Goal: Transaction & Acquisition: Obtain resource

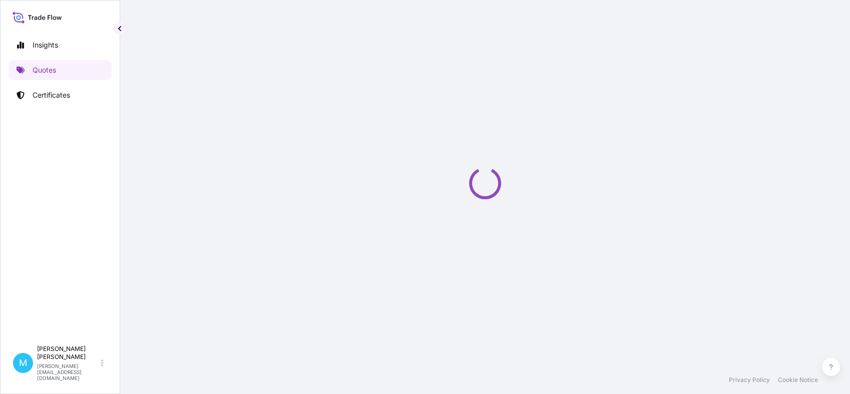
scroll to position [16, 0]
select select "Sea"
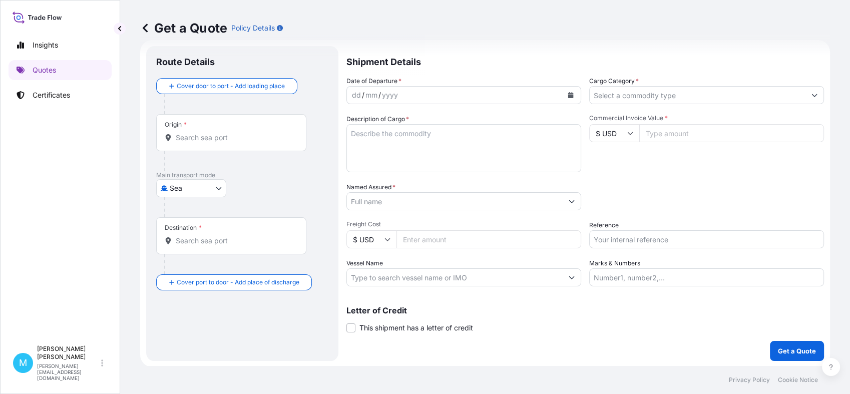
click at [220, 140] on input "Origin *" at bounding box center [235, 138] width 118 height 10
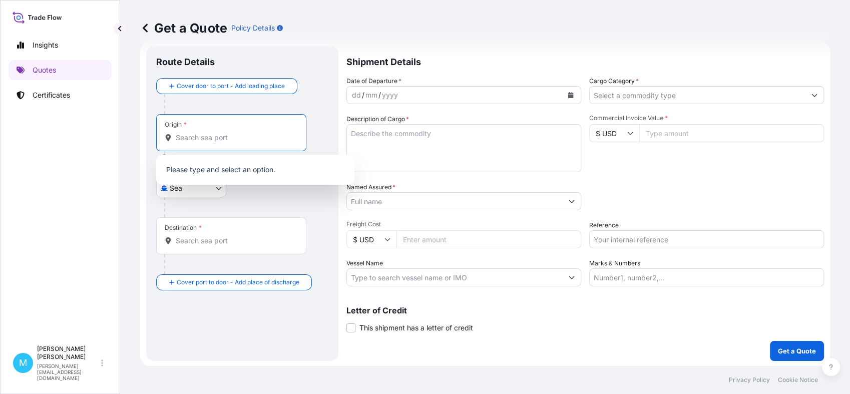
click at [208, 142] on input "Origin * Please select an origin" at bounding box center [235, 138] width 118 height 10
click at [225, 134] on input "Origin * Please select an origin" at bounding box center [235, 138] width 118 height 10
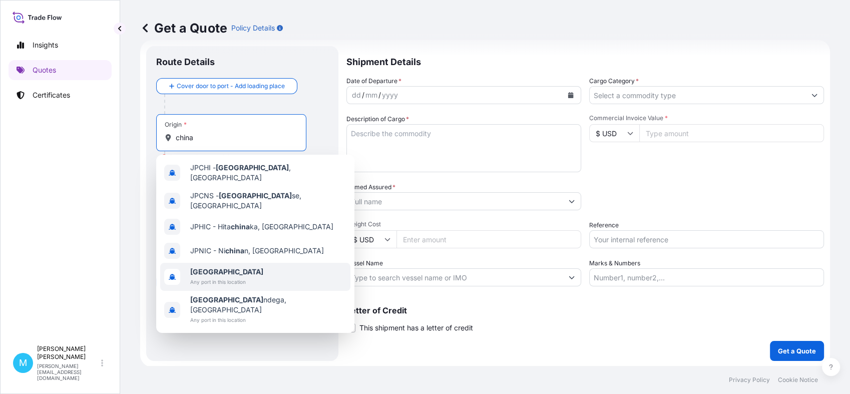
click at [227, 277] on span "Any port in this location" at bounding box center [226, 282] width 73 height 10
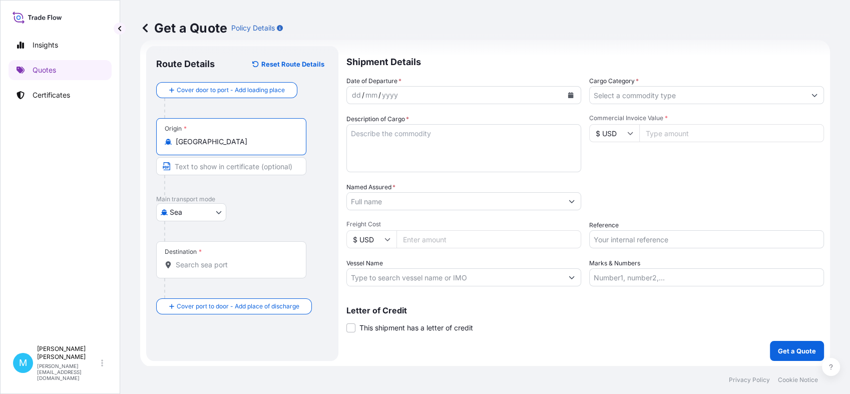
type input "[GEOGRAPHIC_DATA]"
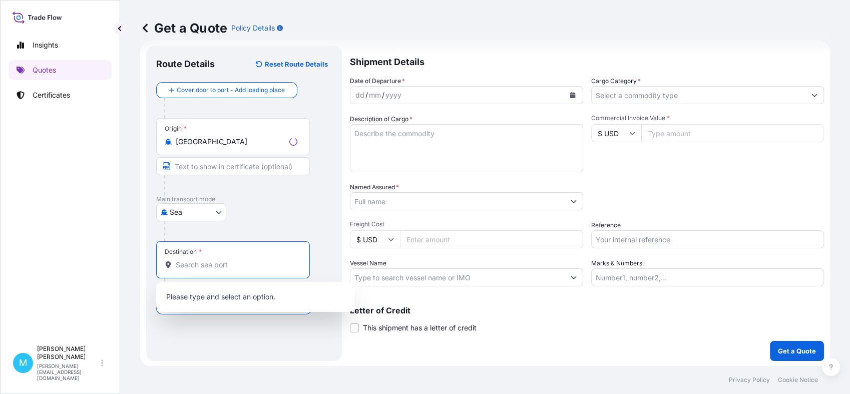
click at [211, 268] on input "Destination *" at bounding box center [237, 265] width 122 height 10
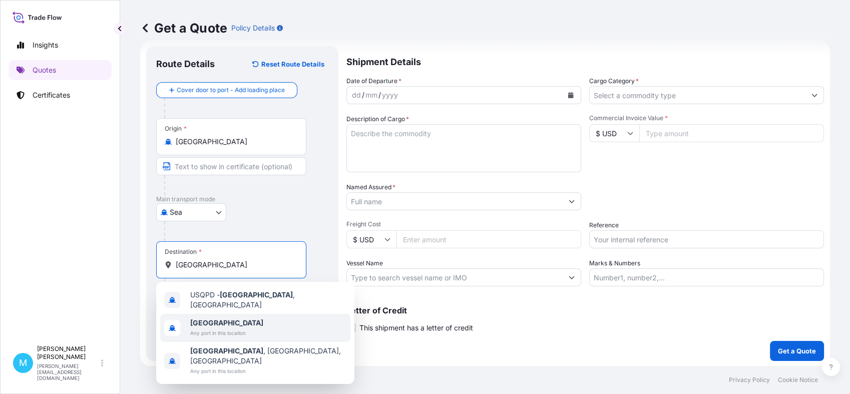
click at [211, 328] on span "Any port in this location" at bounding box center [226, 333] width 73 height 10
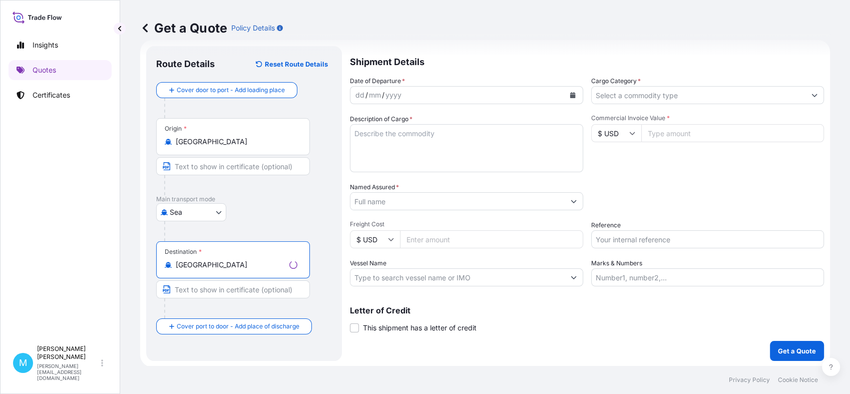
type input "[GEOGRAPHIC_DATA]"
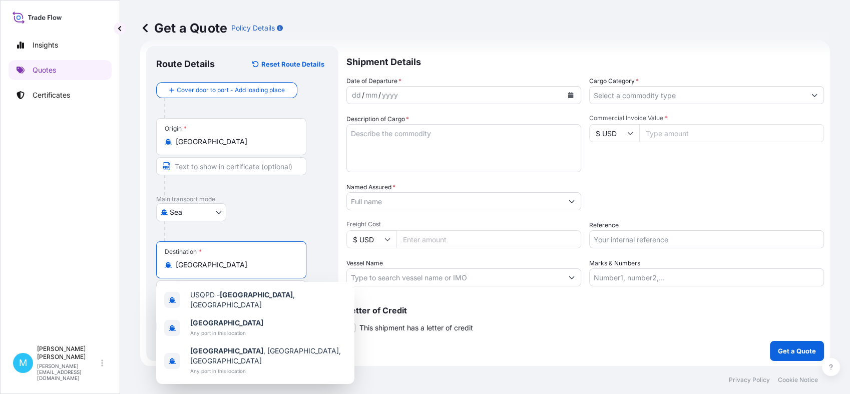
click at [525, 96] on div "dd / mm / yyyy" at bounding box center [455, 95] width 216 height 18
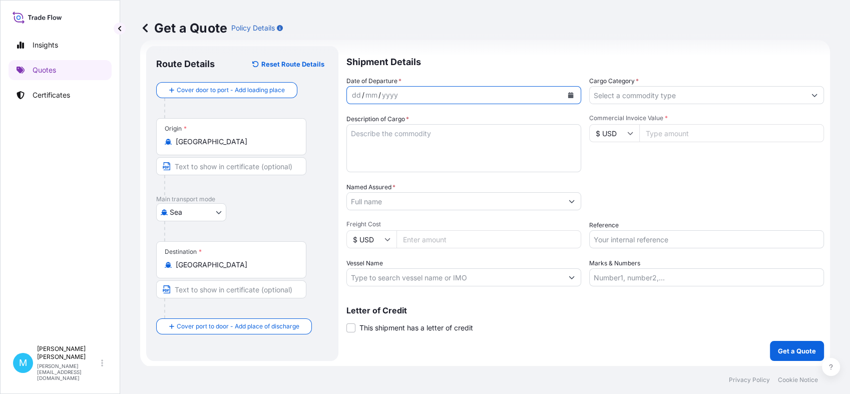
click at [568, 94] on icon "Calendar" at bounding box center [571, 95] width 6 height 6
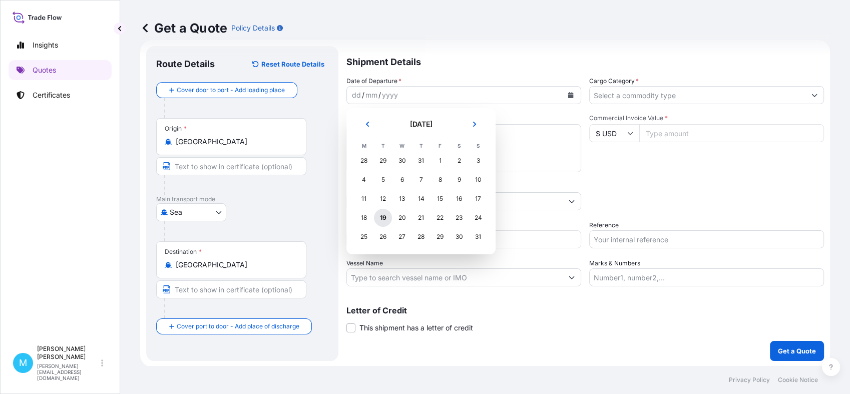
click at [384, 218] on div "19" at bounding box center [383, 218] width 18 height 18
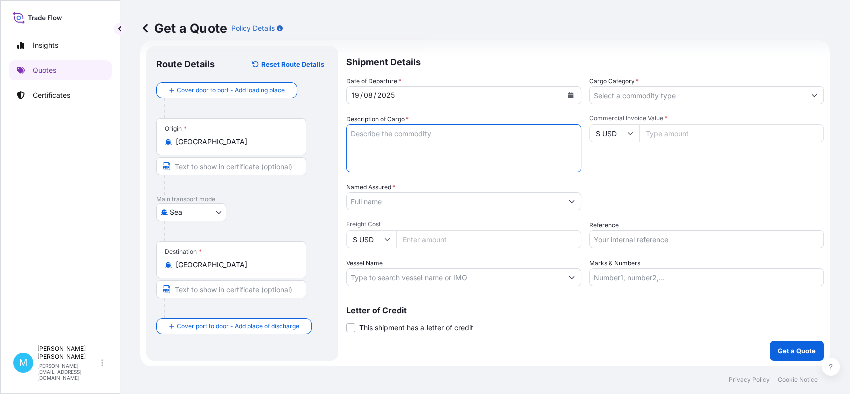
click at [388, 157] on textarea "Description of Cargo *" at bounding box center [463, 148] width 235 height 48
paste textarea "GLDU5489702 FX40160191 20GP 19950.00 KG 28.00 M3 15 PKG"
paste textarea "MSCU3470642 FX40160192 20GP 19700.00 KG 28.00 M3 15 PKG"
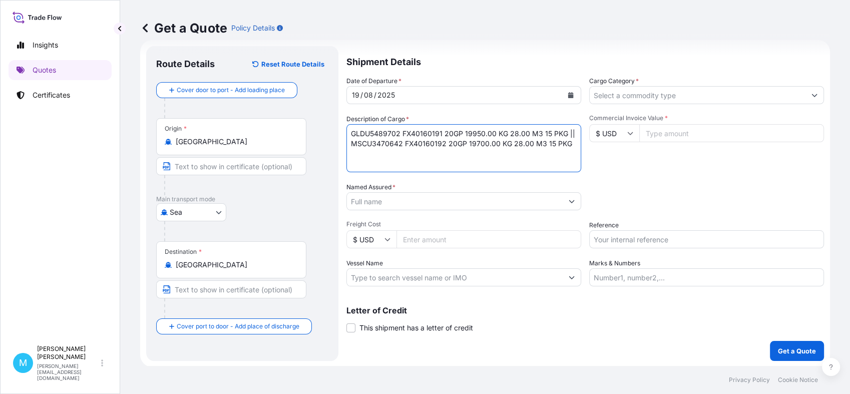
click at [575, 130] on textarea "GLDU5489702 FX40160191 20GP 19950.00 KG 28.00 M3 15 PKG || MSCU3470642 FX401601…" at bounding box center [463, 148] width 235 height 48
paste textarea "DUMBBELL"
type textarea "GLDU5489702 FX40160191 20GP 19950.00 KG 28.00 M3 15 PKG || DUMBBELL MSCU3470642…"
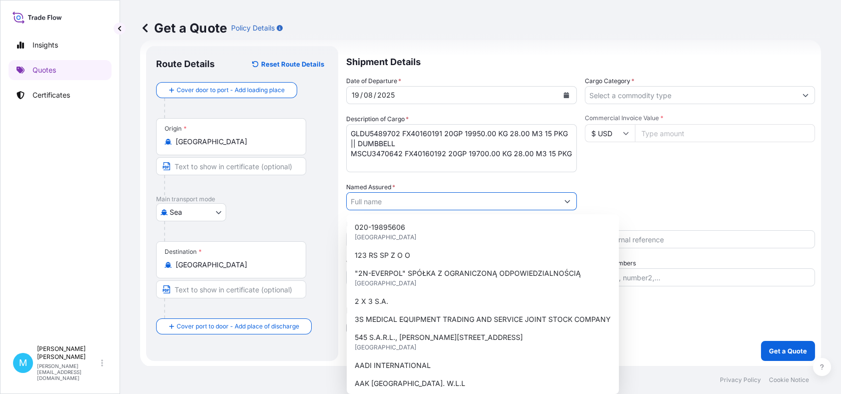
click at [412, 197] on input "Named Assured *" at bounding box center [453, 201] width 212 height 18
paste input "LECHPOL ELECTRONICS [PERSON_NAME]"
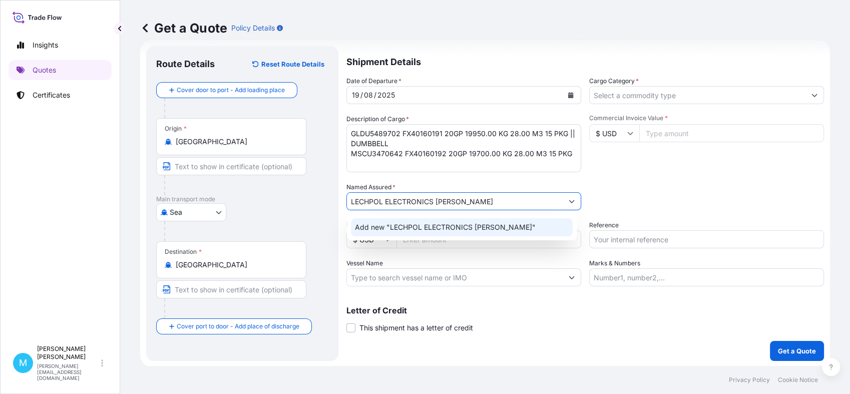
click at [500, 201] on input "LECHPOL ELECTRONICS [PERSON_NAME]" at bounding box center [455, 201] width 216 height 18
drag, startPoint x: 498, startPoint y: 201, endPoint x: 438, endPoint y: 206, distance: 60.3
click at [438, 206] on input "LECHPOL ELECTRONICS [PERSON_NAME]" at bounding box center [455, 201] width 216 height 18
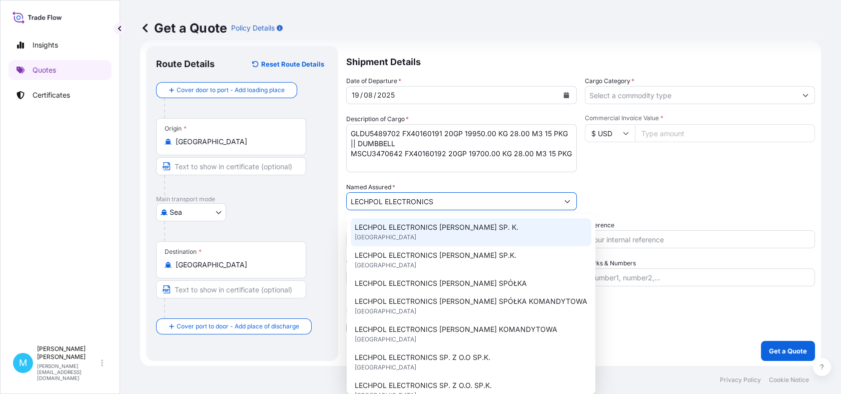
click at [494, 231] on div "LECHPOL ELECTRONICS [PERSON_NAME] SP. K. [GEOGRAPHIC_DATA]" at bounding box center [471, 232] width 241 height 28
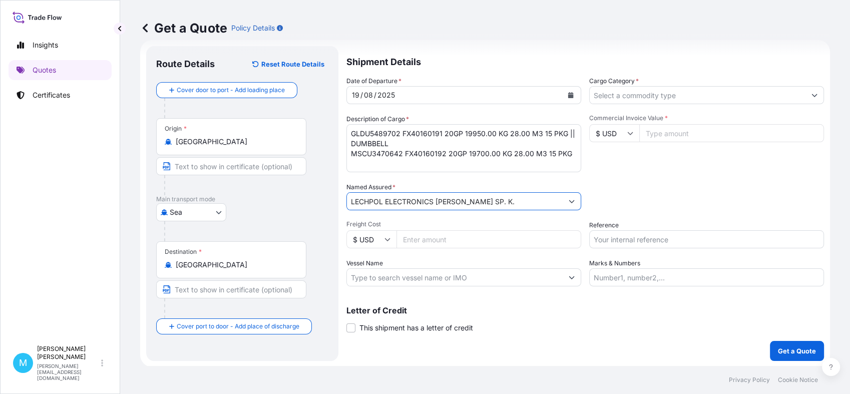
type input "LECHPOL ELECTRONICS [PERSON_NAME] SP. K."
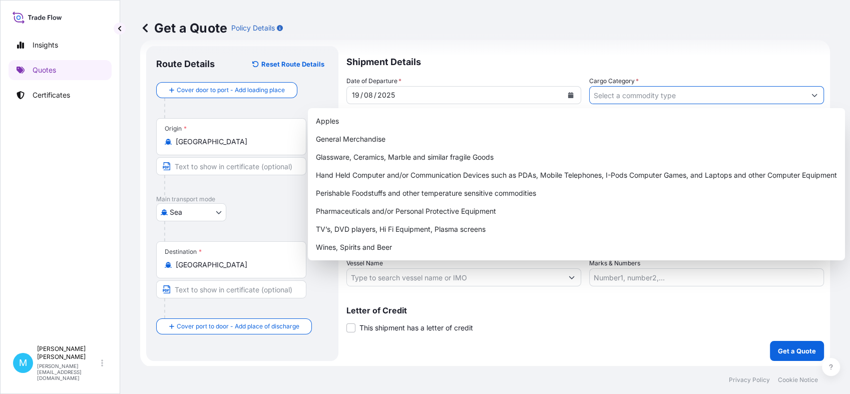
click at [613, 93] on input "Cargo Category *" at bounding box center [697, 95] width 216 height 18
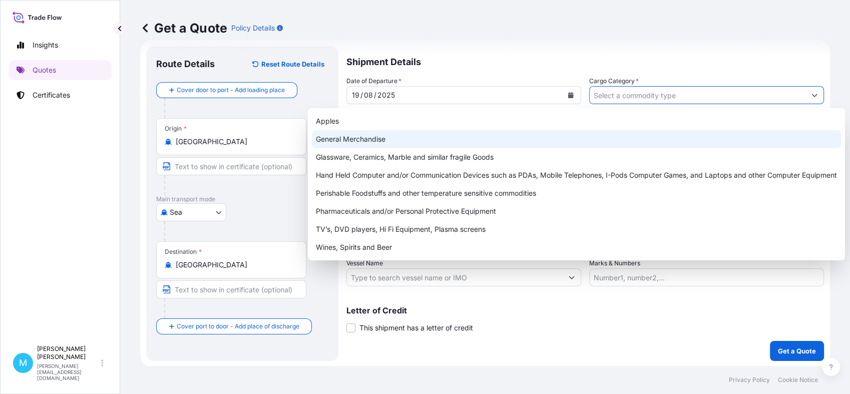
click at [352, 136] on div "General Merchandise" at bounding box center [576, 139] width 529 height 18
type input "General Merchandise"
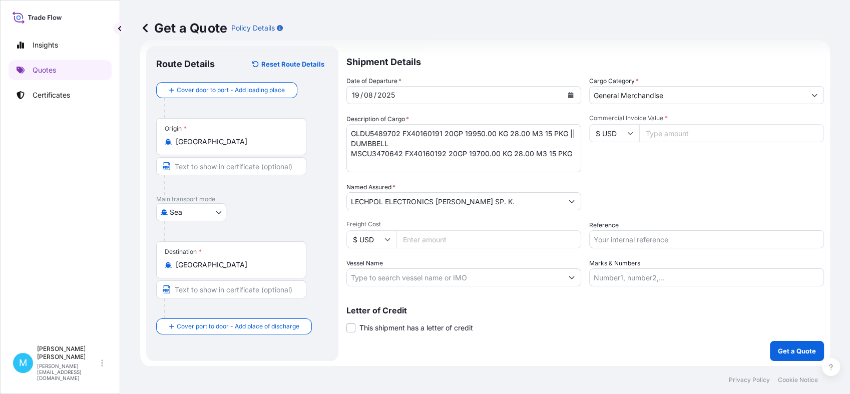
click at [662, 132] on input "Commercial Invoice Value *" at bounding box center [731, 133] width 185 height 18
click at [647, 135] on input "Commercial Invoice Value *" at bounding box center [731, 133] width 185 height 18
paste input "26980"
type input "26980.00"
click at [623, 235] on input "Reference" at bounding box center [706, 239] width 235 height 18
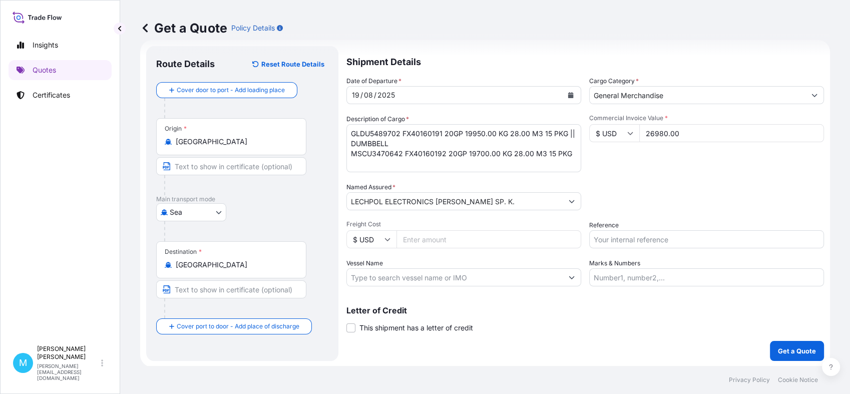
click at [603, 241] on input "Reference" at bounding box center [706, 239] width 235 height 18
paste input "S02007197"
type input "S02007197"
click at [782, 346] on p "Get a Quote" at bounding box center [797, 351] width 38 height 10
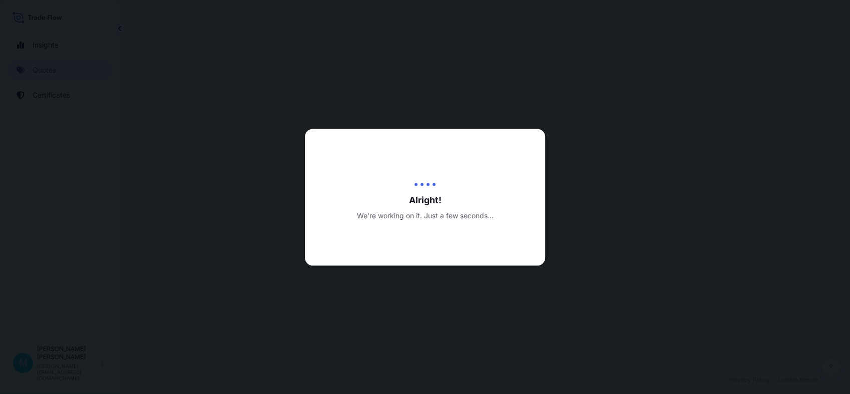
select select "Sea"
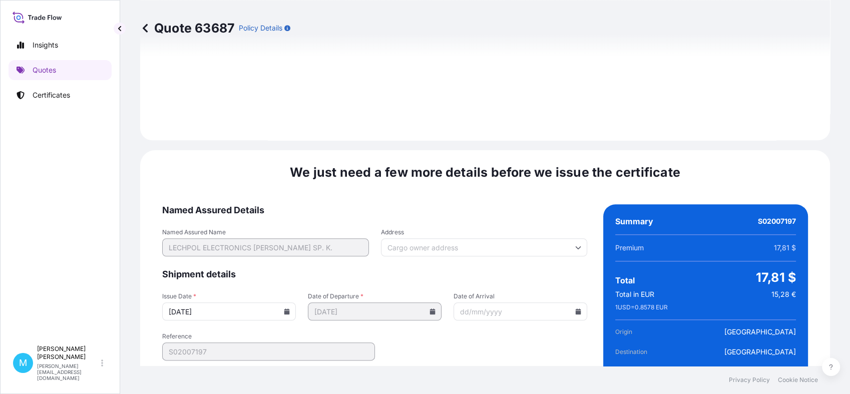
scroll to position [1133, 0]
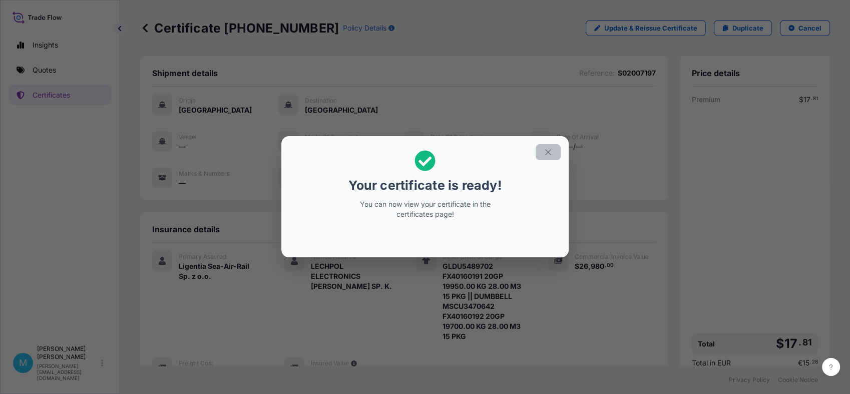
click at [550, 154] on icon "button" at bounding box center [548, 153] width 6 height 6
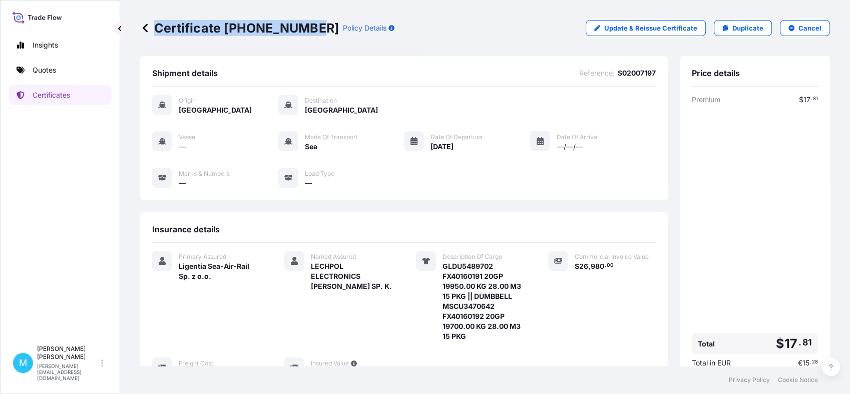
drag, startPoint x: 308, startPoint y: 26, endPoint x: 155, endPoint y: 25, distance: 153.6
click at [155, 25] on p "Certificate [PHONE_NUMBER]" at bounding box center [239, 28] width 199 height 16
copy p "Certificate [PHONE_NUMBER]"
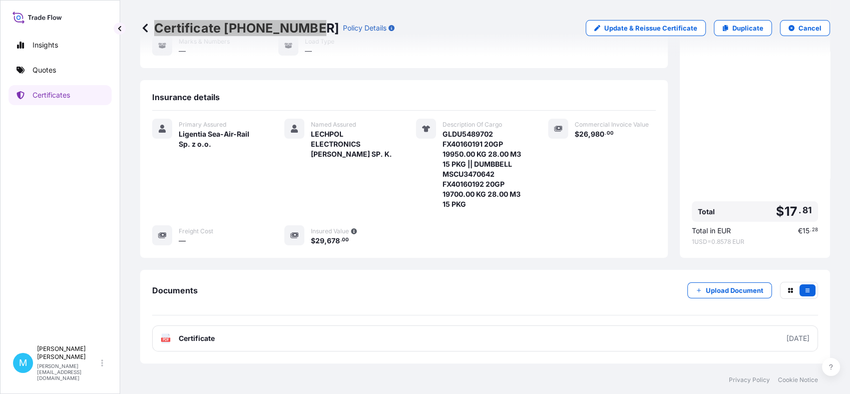
scroll to position [173, 0]
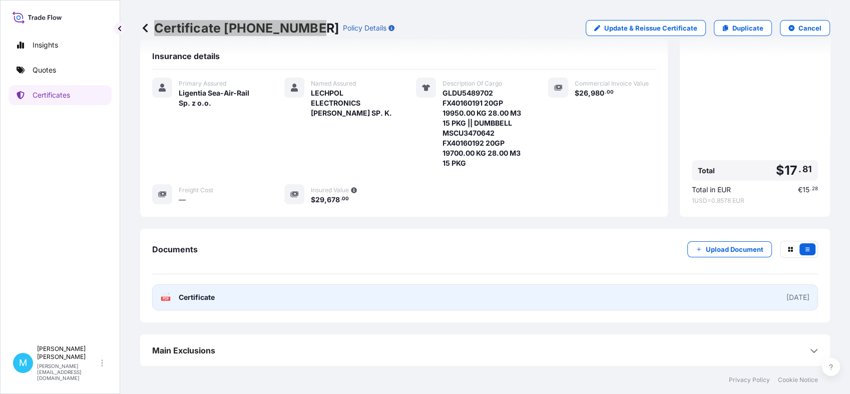
click at [363, 289] on link "PDF Certificate [DATE]" at bounding box center [484, 297] width 665 height 26
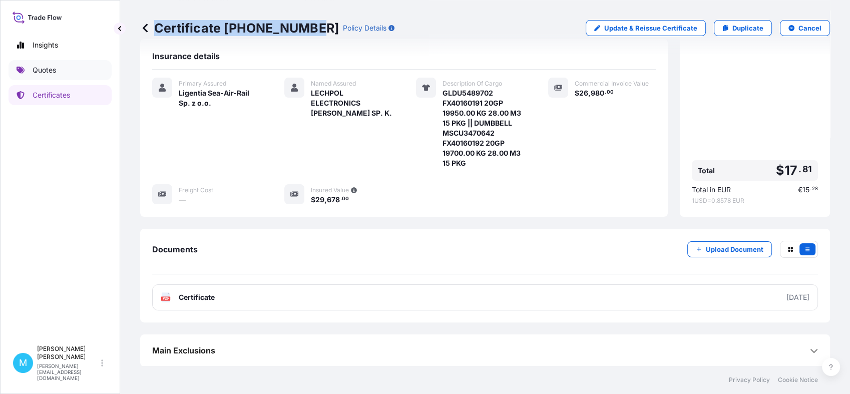
click at [59, 69] on link "Quotes" at bounding box center [60, 70] width 103 height 20
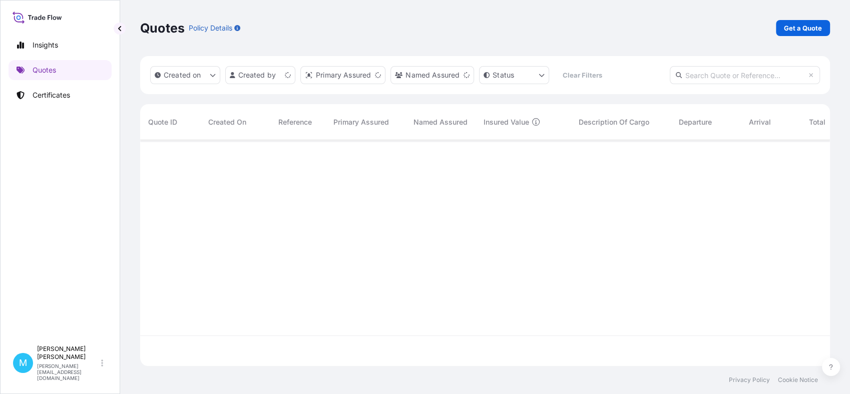
scroll to position [222, 680]
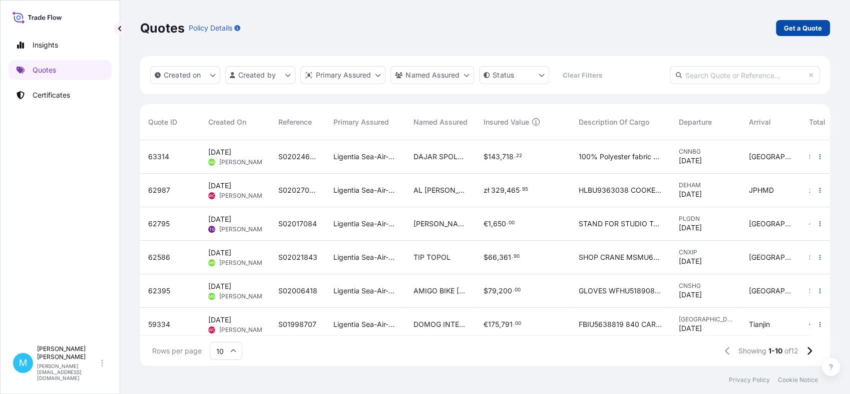
click at [812, 30] on p "Get a Quote" at bounding box center [803, 28] width 38 height 10
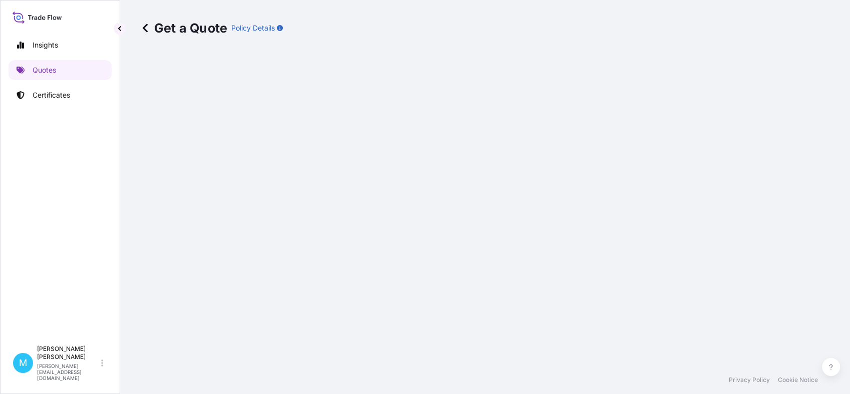
select select "Sea"
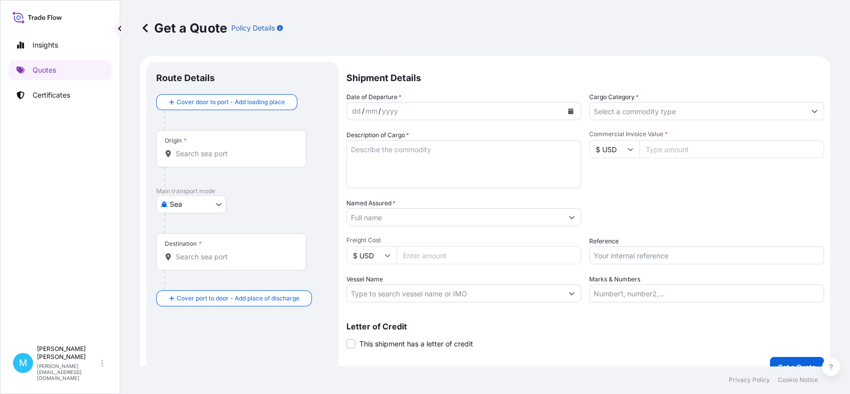
scroll to position [16, 0]
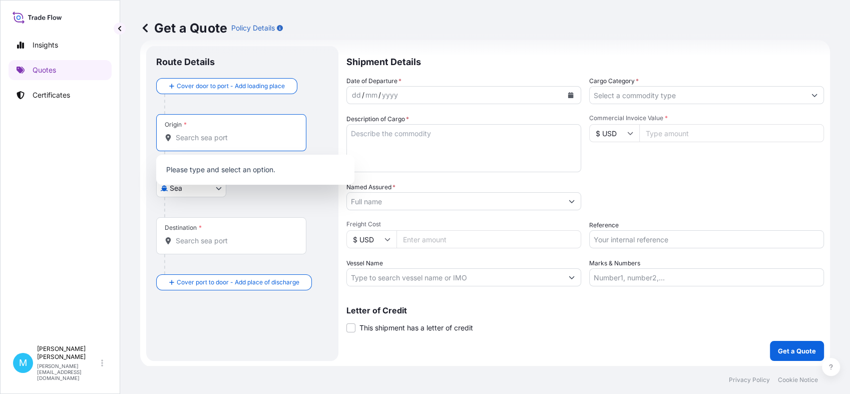
click at [200, 140] on input "Origin *" at bounding box center [235, 138] width 118 height 10
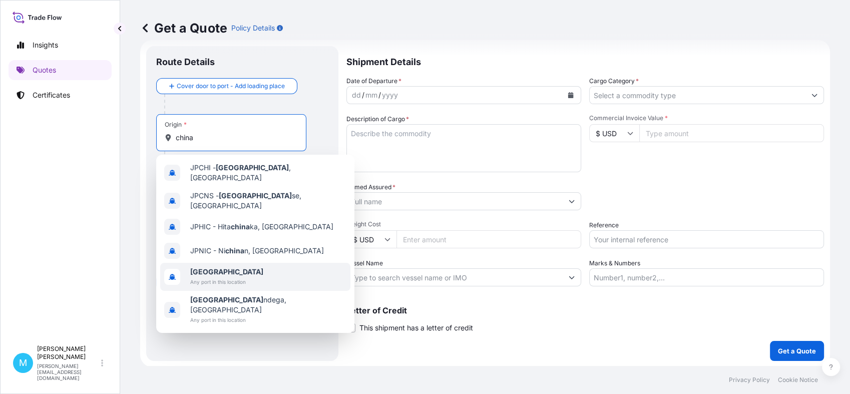
click at [221, 277] on span "Any port in this location" at bounding box center [226, 282] width 73 height 10
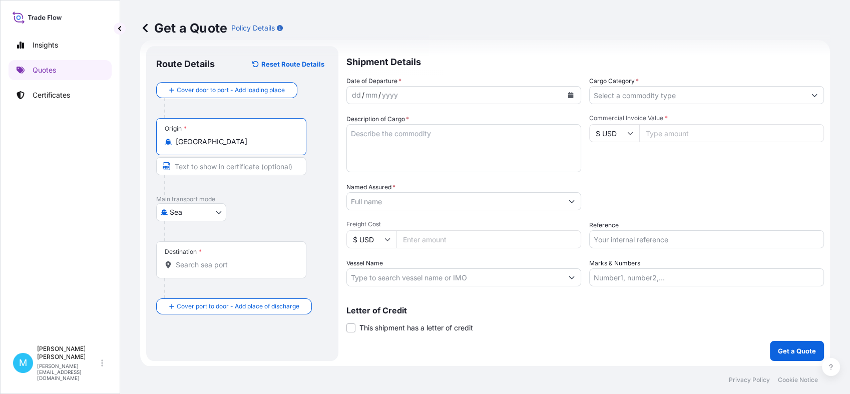
type input "[GEOGRAPHIC_DATA]"
click at [209, 266] on input "Destination *" at bounding box center [235, 265] width 118 height 10
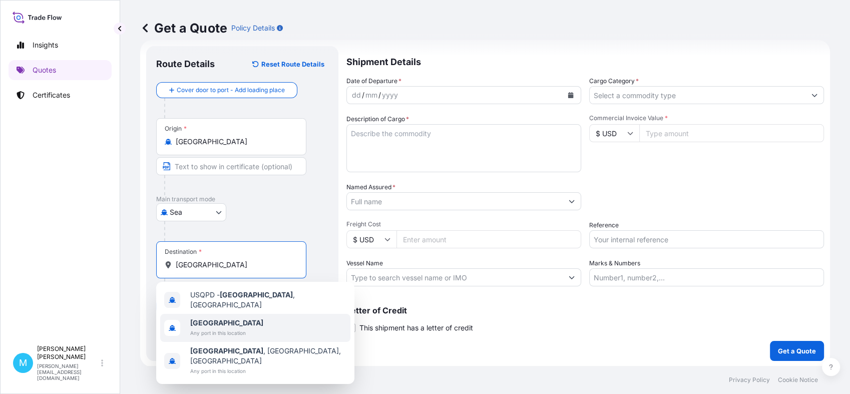
click at [293, 320] on div "[GEOGRAPHIC_DATA] Any port in this location" at bounding box center [255, 328] width 190 height 28
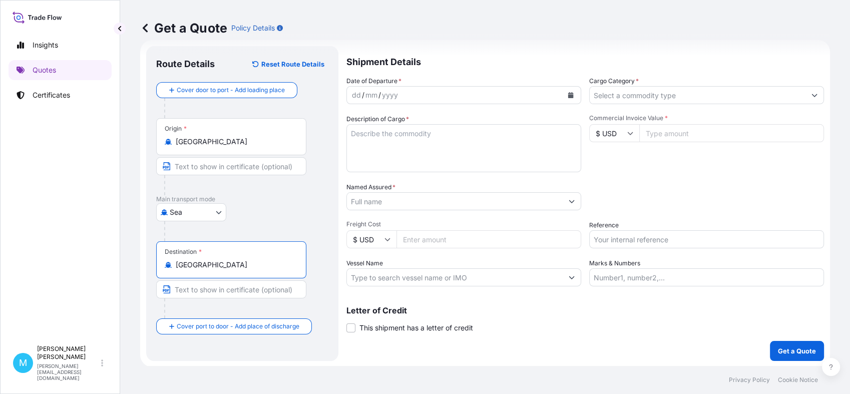
type input "[GEOGRAPHIC_DATA]"
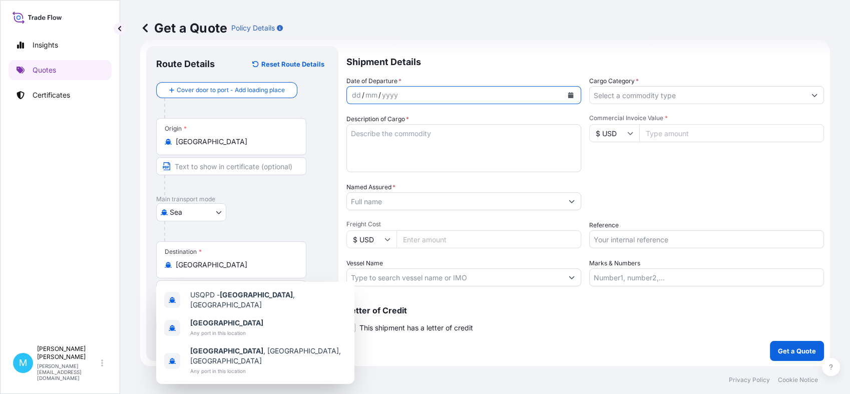
click at [568, 94] on icon "Calendar" at bounding box center [570, 95] width 6 height 6
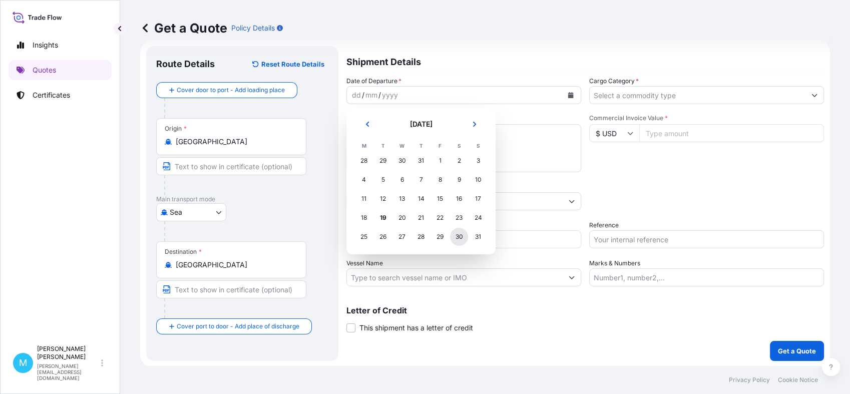
click at [454, 238] on div "30" at bounding box center [459, 237] width 18 height 18
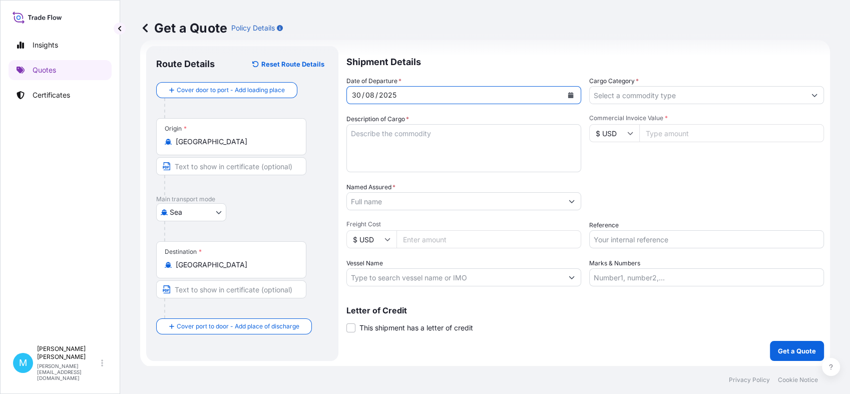
click at [380, 155] on textarea "Description of Cargo *" at bounding box center [463, 148] width 235 height 48
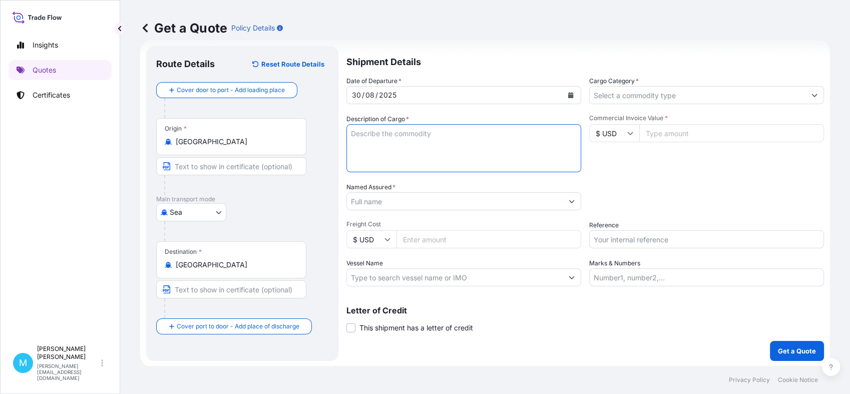
click at [386, 139] on textarea "Description of Cargo *" at bounding box center [463, 148] width 235 height 48
paste textarea "dumbbell, kettlebell, fitness stepper"
click at [492, 129] on textarea "dumbbell, kettlebell, fitness stepper" at bounding box center [463, 148] width 235 height 48
paste textarea "40'HC"
type textarea "dumbbell, kettlebell, fitness stepper 40'HC"
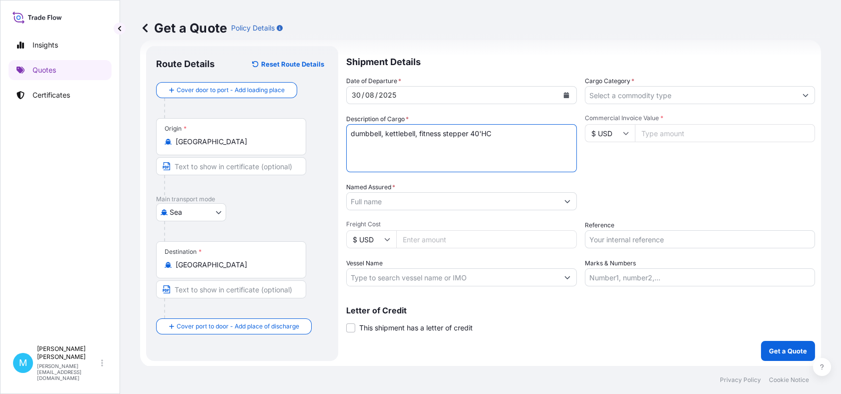
click at [388, 204] on input "Named Assured *" at bounding box center [453, 201] width 212 height 18
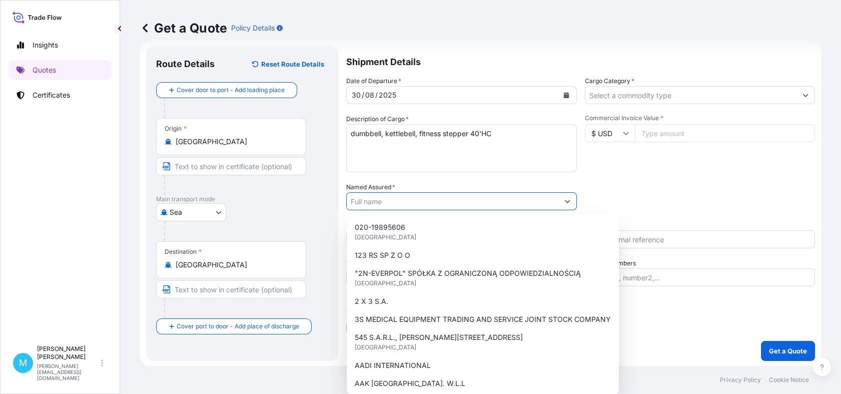
paste input "LECHPOL ELECTRONICS"
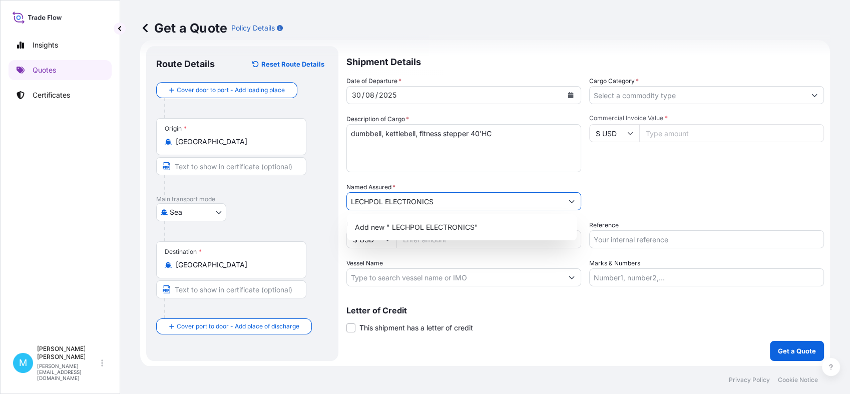
drag, startPoint x: 439, startPoint y: 199, endPoint x: 387, endPoint y: 201, distance: 52.6
click at [387, 201] on input "LECHPOL ELECTRONICS" at bounding box center [455, 201] width 216 height 18
click at [353, 205] on input "LECHPOL" at bounding box center [455, 201] width 216 height 18
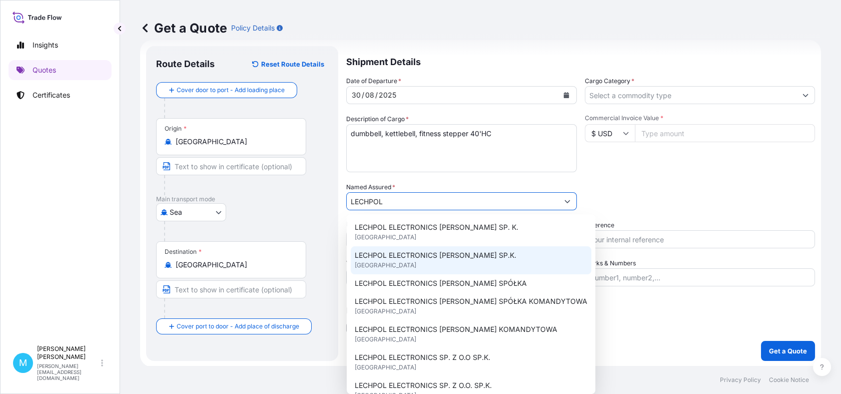
click at [471, 264] on div "LECHPOL ELECTRONICS [PERSON_NAME] SP.K. [GEOGRAPHIC_DATA]" at bounding box center [471, 260] width 241 height 28
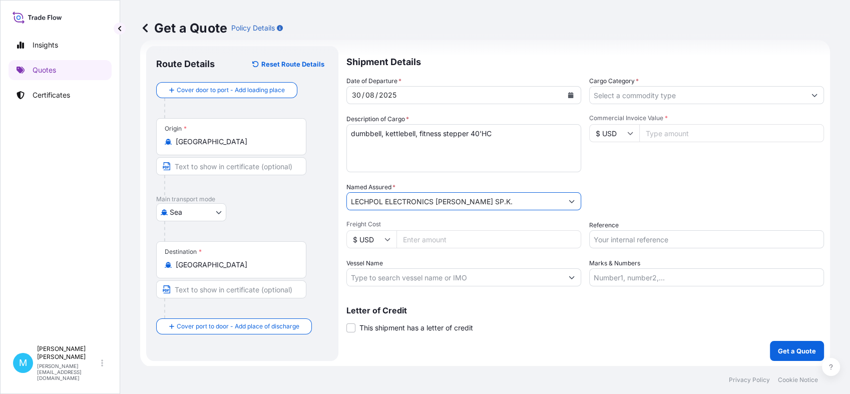
type input "LECHPOL ELECTRONICS [PERSON_NAME] SP.K."
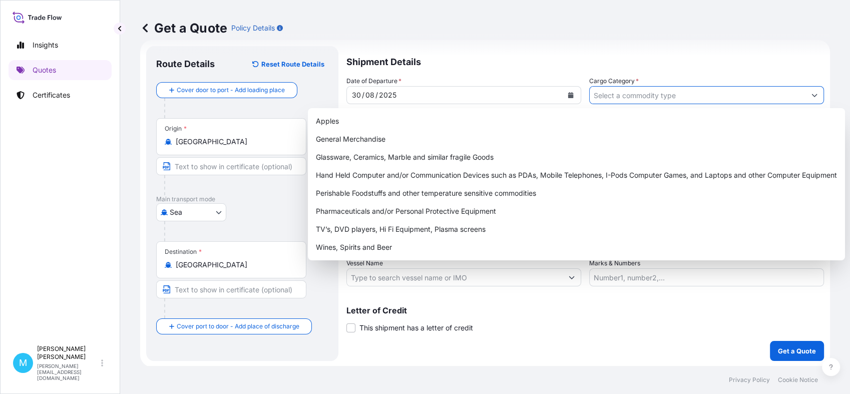
click at [649, 97] on input "Cargo Category *" at bounding box center [697, 95] width 216 height 18
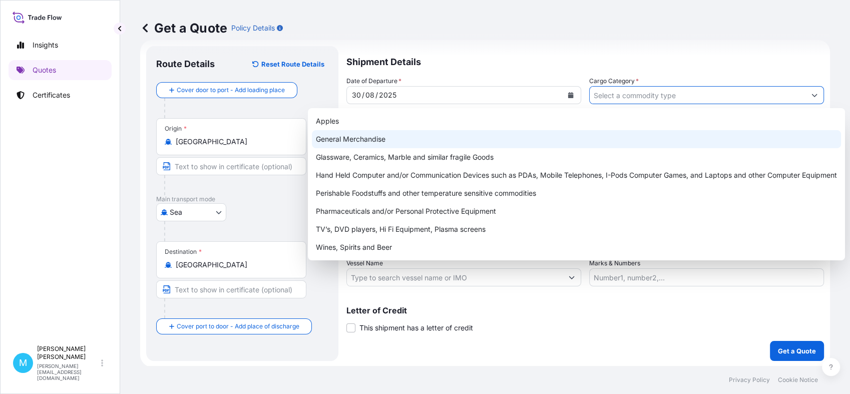
click at [402, 136] on div "General Merchandise" at bounding box center [576, 139] width 529 height 18
type input "General Merchandise"
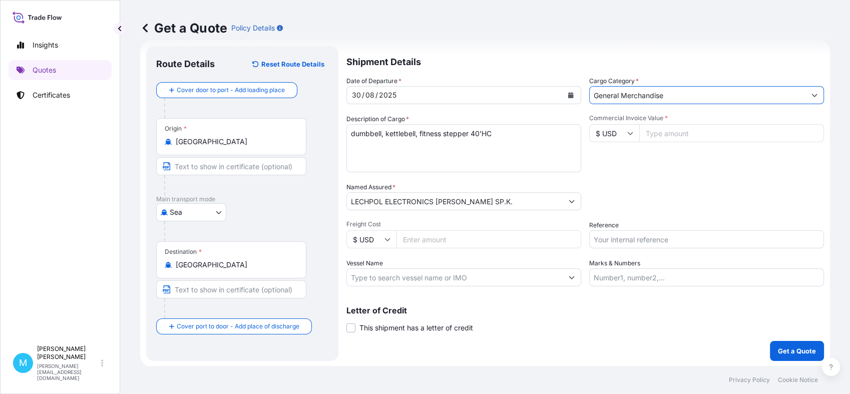
click at [668, 132] on input "Commercial Invoice Value *" at bounding box center [731, 133] width 185 height 18
click at [661, 134] on input "Commercial Invoice Value *" at bounding box center [731, 133] width 185 height 18
paste input "15608"
type input "15608.00"
click at [628, 241] on input "Reference" at bounding box center [706, 239] width 235 height 18
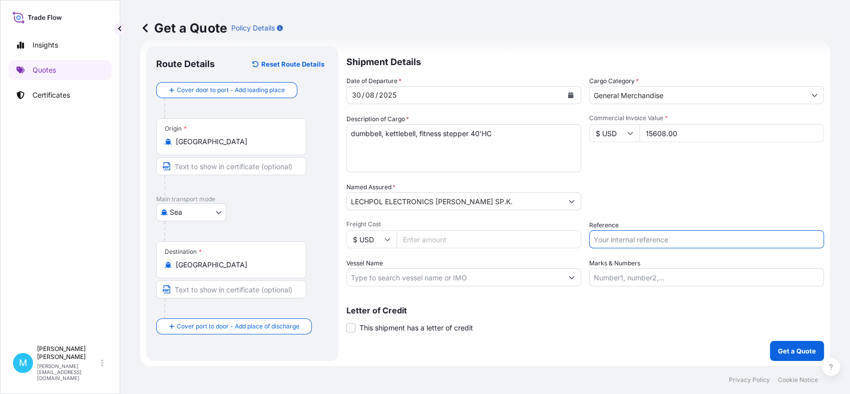
paste input "S02026743"
type input "S02026743"
click at [779, 350] on p "Get a Quote" at bounding box center [797, 351] width 38 height 10
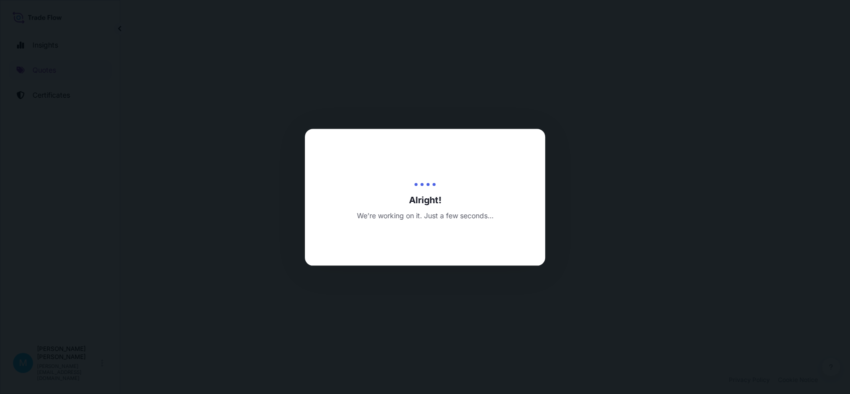
select select "Sea"
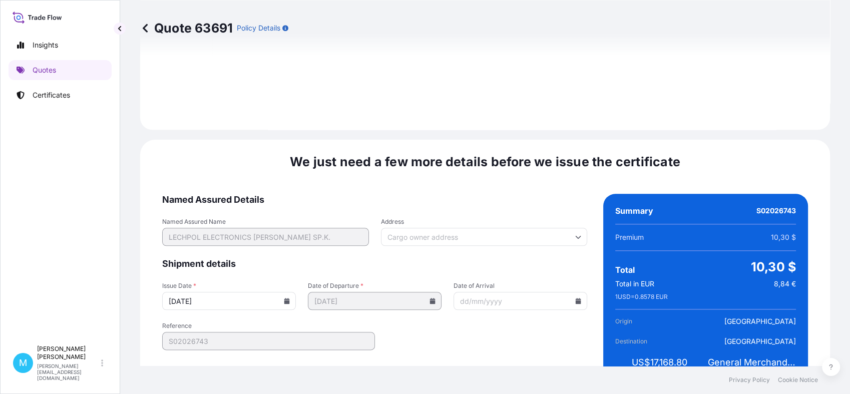
scroll to position [1133, 0]
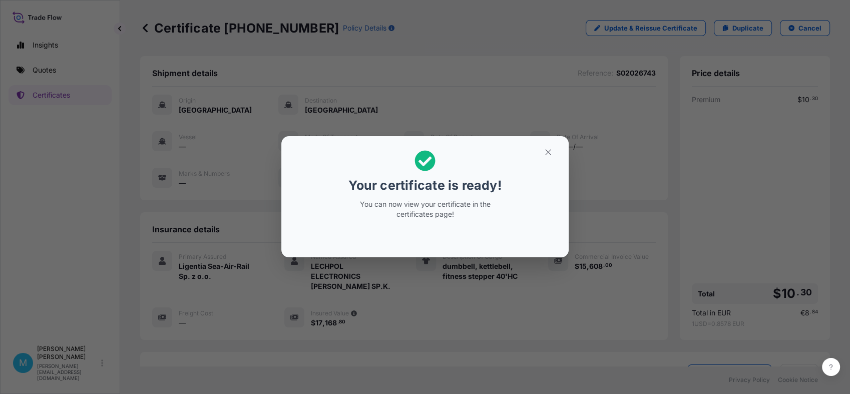
click at [548, 159] on button "button" at bounding box center [547, 152] width 25 height 16
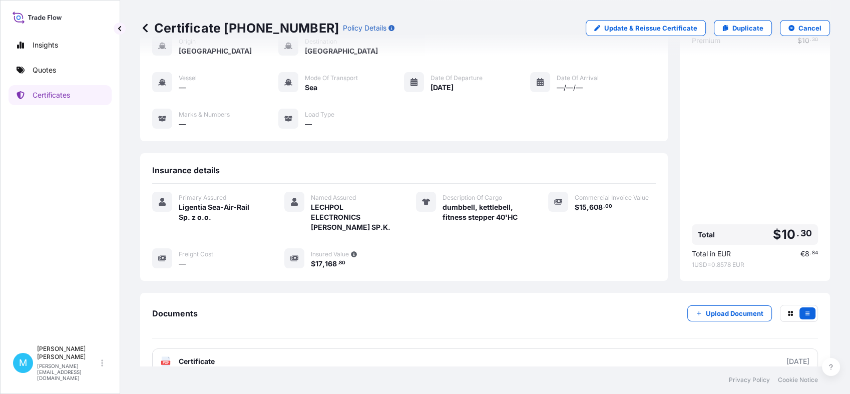
scroll to position [123, 0]
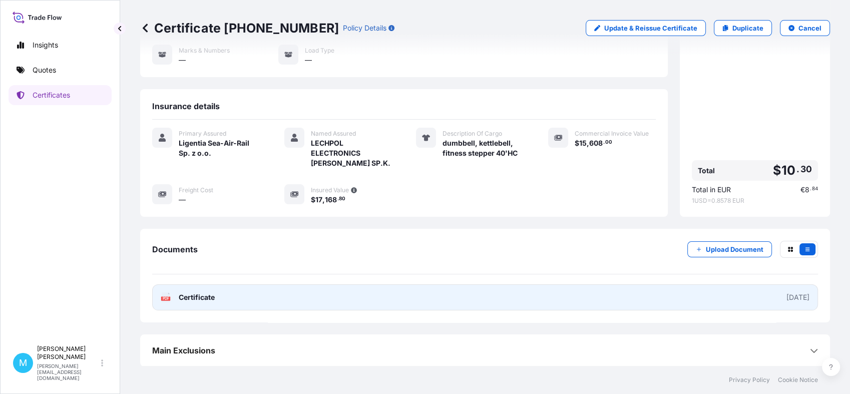
click at [554, 294] on link "PDF Certificate [DATE]" at bounding box center [484, 297] width 665 height 26
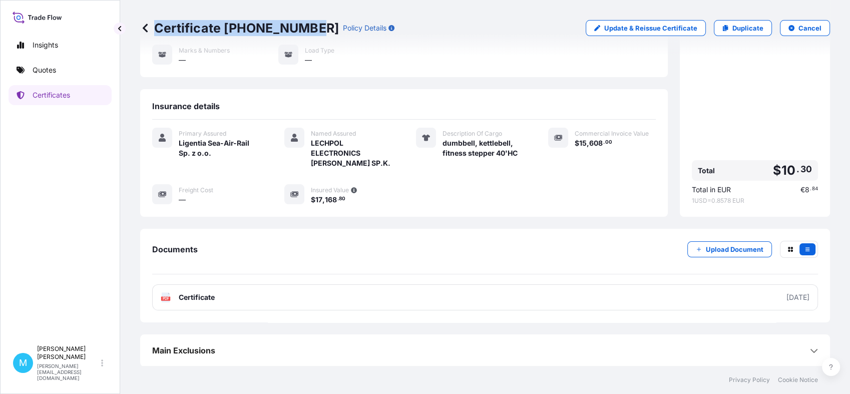
click at [305, 29] on div "Certificate [PHONE_NUMBER] Policy Details" at bounding box center [267, 28] width 254 height 16
copy p "Certificate [PHONE_NUMBER]"
click at [61, 68] on link "Quotes" at bounding box center [60, 70] width 103 height 20
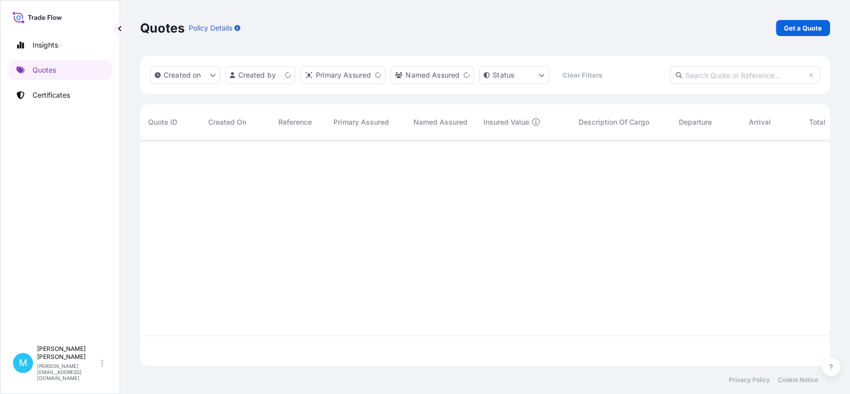
scroll to position [222, 680]
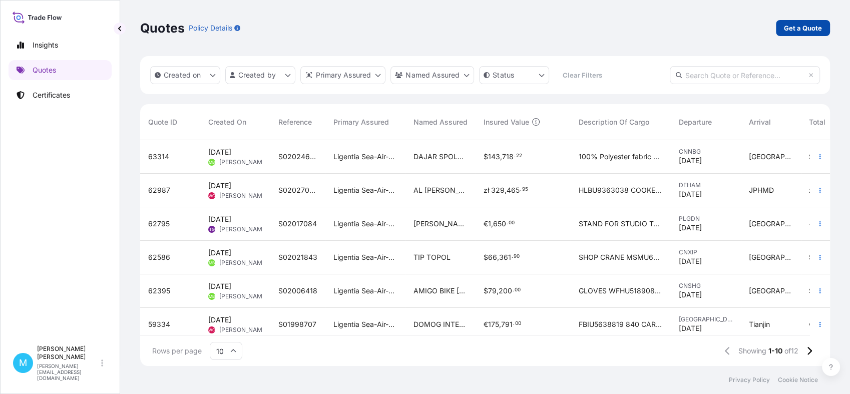
click at [802, 30] on p "Get a Quote" at bounding box center [803, 28] width 38 height 10
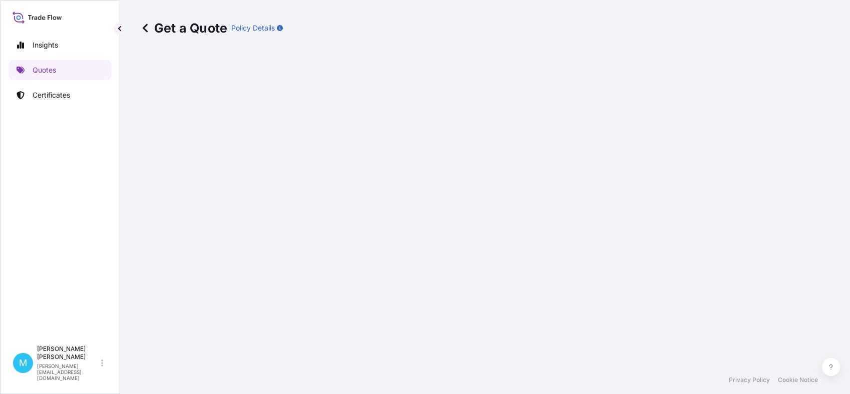
select select "Sea"
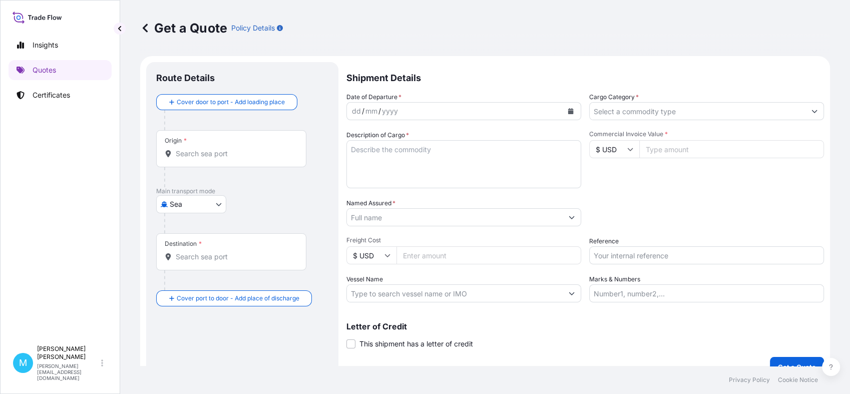
scroll to position [16, 0]
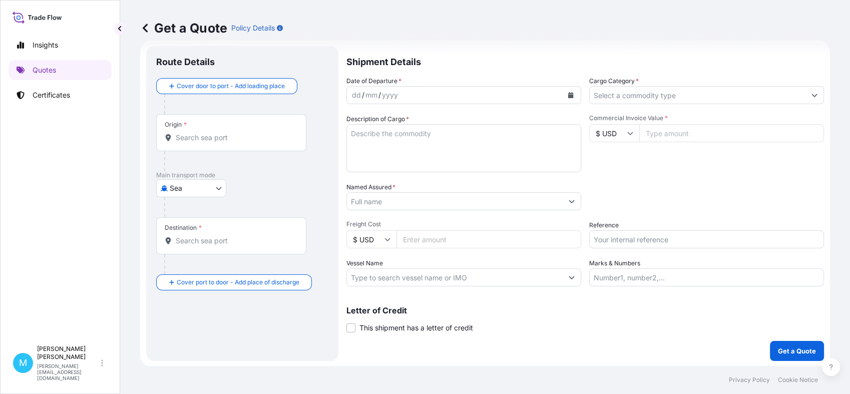
click at [186, 131] on div "Origin *" at bounding box center [231, 132] width 150 height 37
click at [186, 133] on input "Origin *" at bounding box center [235, 138] width 118 height 10
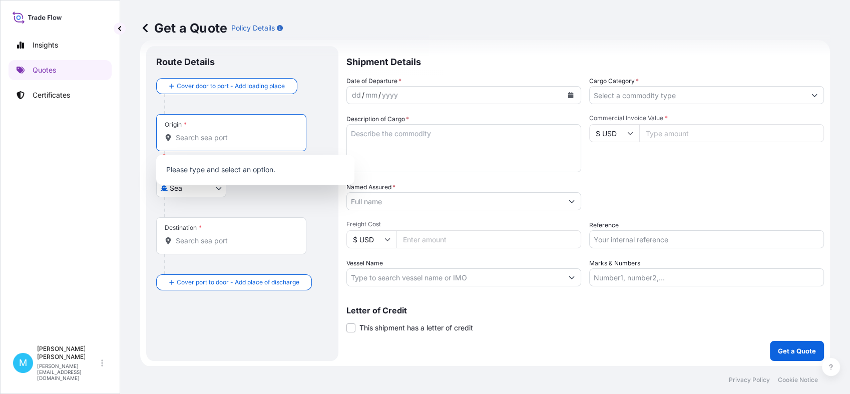
click at [188, 135] on input "Origin * Please select an origin" at bounding box center [235, 138] width 118 height 10
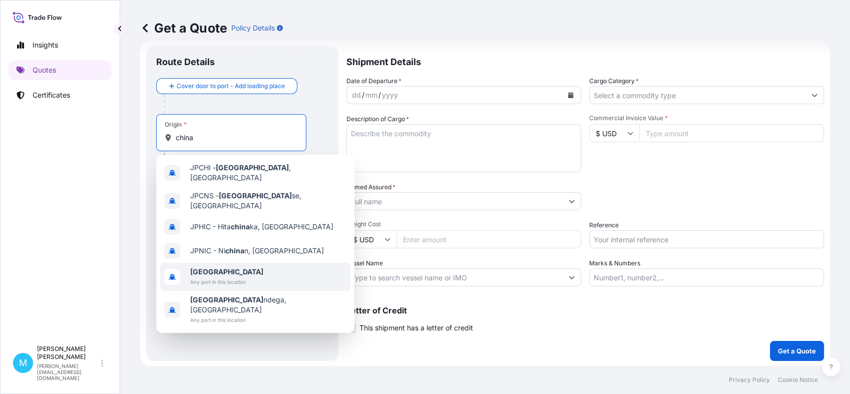
click at [214, 267] on span "[GEOGRAPHIC_DATA]" at bounding box center [226, 272] width 73 height 10
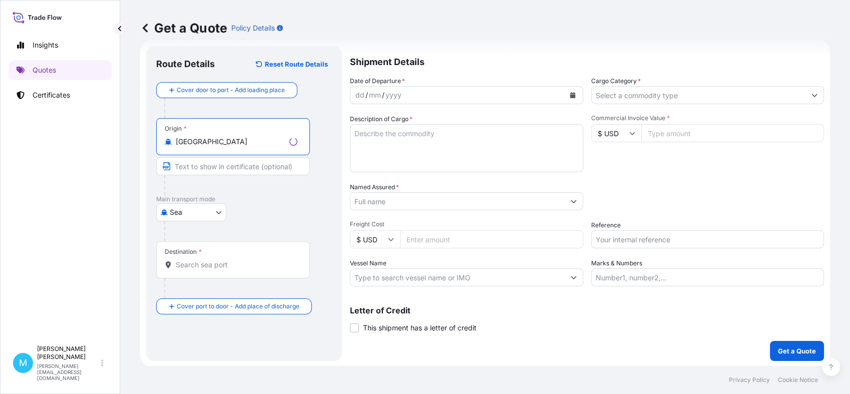
type input "[GEOGRAPHIC_DATA]"
click at [196, 264] on input "Destination *" at bounding box center [237, 265] width 122 height 10
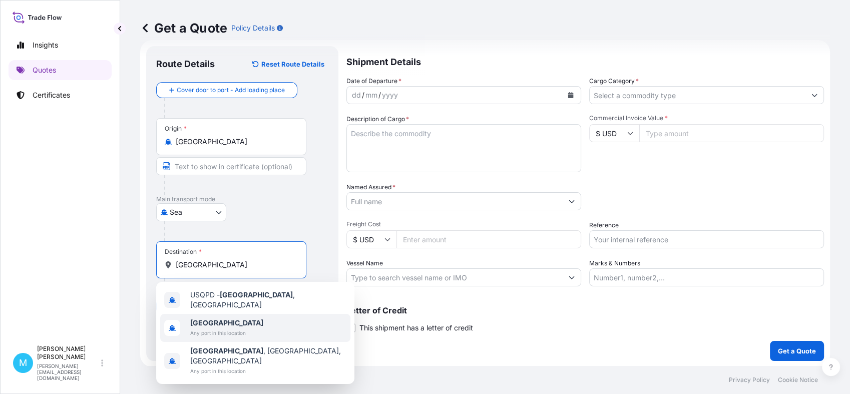
click at [205, 321] on b "[GEOGRAPHIC_DATA]" at bounding box center [226, 322] width 73 height 9
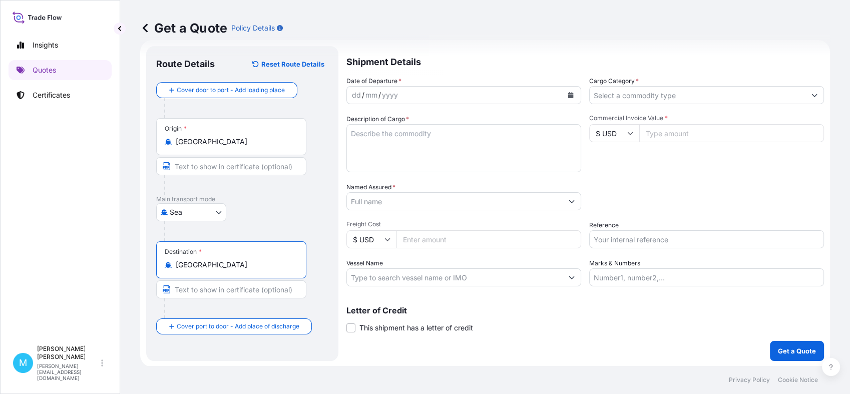
type input "[GEOGRAPHIC_DATA]"
click at [405, 96] on div "dd / mm / yyyy" at bounding box center [455, 95] width 216 height 18
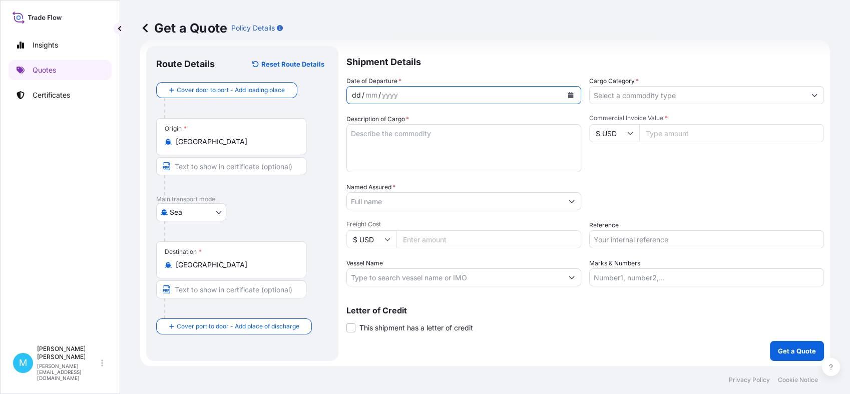
click at [569, 95] on button "Calendar" at bounding box center [570, 95] width 16 height 16
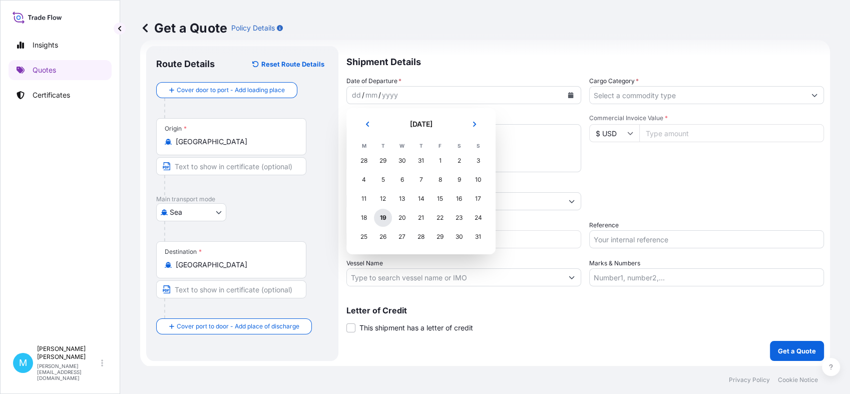
click at [384, 218] on div "19" at bounding box center [383, 218] width 18 height 18
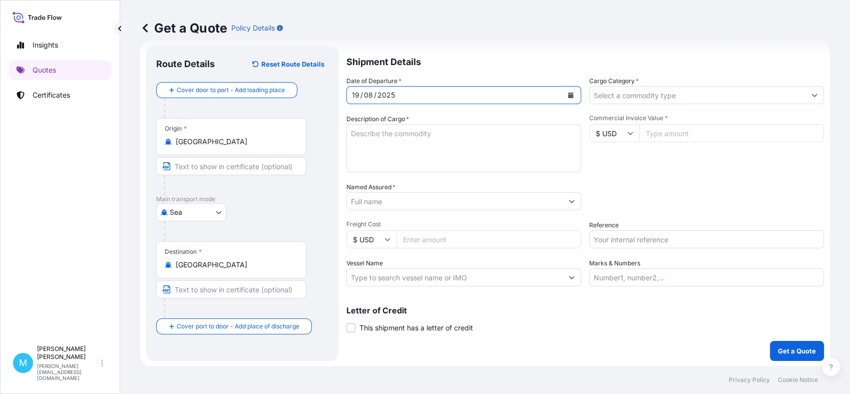
click at [373, 145] on textarea "Description of Cargo *" at bounding box center [463, 148] width 235 height 48
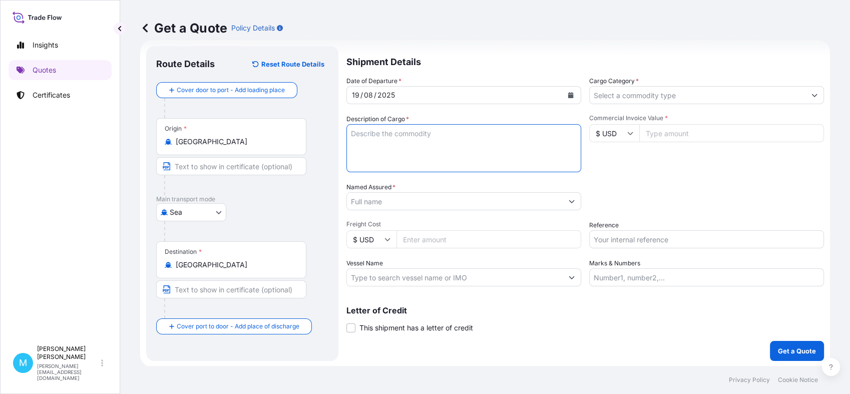
click at [391, 136] on textarea "Description of Cargo *" at bounding box center [463, 148] width 235 height 48
paste textarea "MOP YARN"
type textarea "MOP YARN"
click at [398, 200] on input "Named Assured *" at bounding box center [455, 201] width 216 height 18
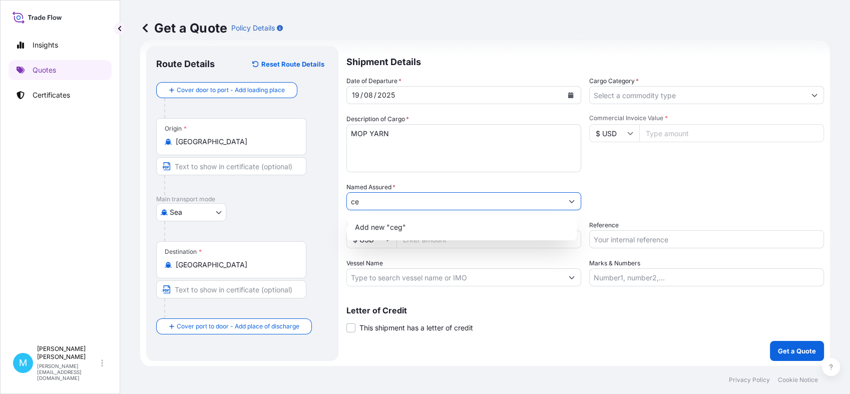
type input "c"
click at [401, 231] on span "P.W.C.E.G.[PERSON_NAME]" at bounding box center [401, 227] width 92 height 10
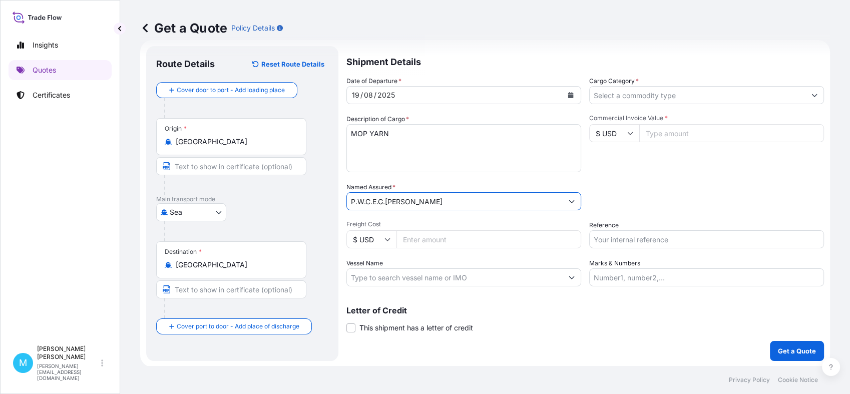
type input "P.W.C.E.G.[PERSON_NAME]"
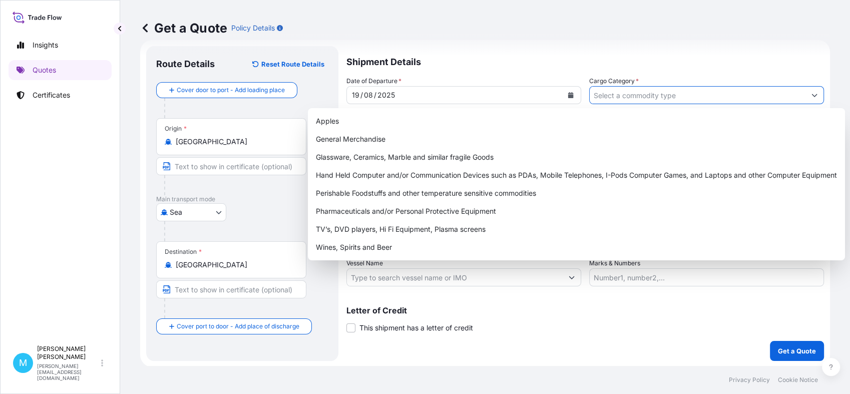
click at [647, 102] on input "Cargo Category *" at bounding box center [697, 95] width 216 height 18
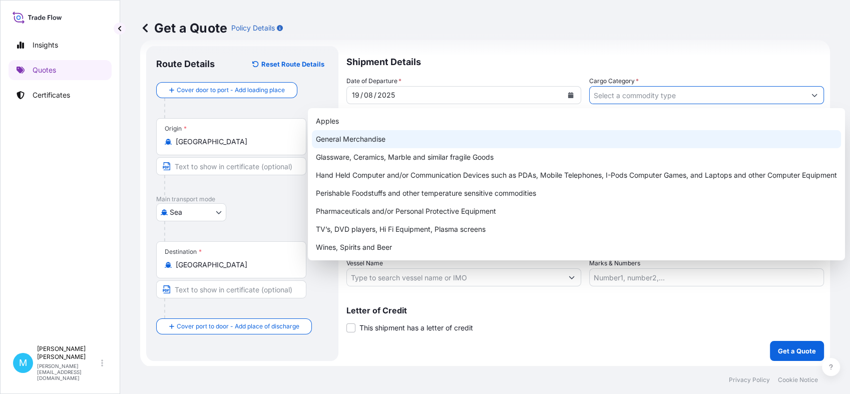
click at [346, 139] on div "General Merchandise" at bounding box center [576, 139] width 529 height 18
type input "General Merchandise"
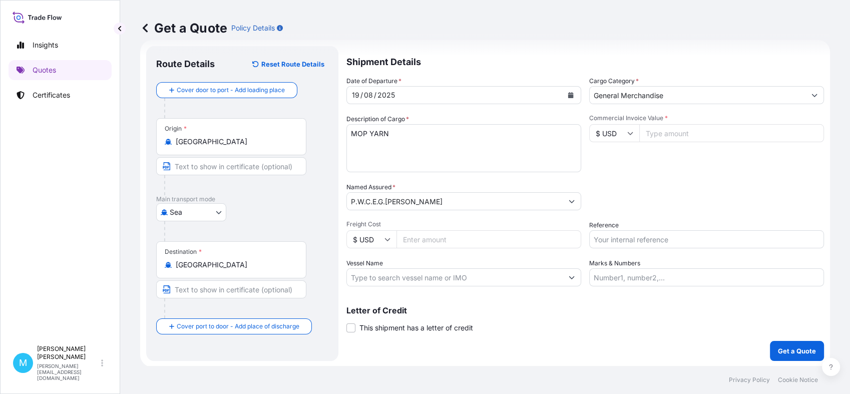
click at [691, 133] on input "Commercial Invoice Value *" at bounding box center [731, 133] width 185 height 18
click at [652, 132] on input "Commercial Invoice Value *" at bounding box center [731, 133] width 185 height 18
type input "26685.00"
click at [610, 238] on input "Reference" at bounding box center [706, 239] width 235 height 18
click at [605, 238] on input "Reference" at bounding box center [706, 239] width 235 height 18
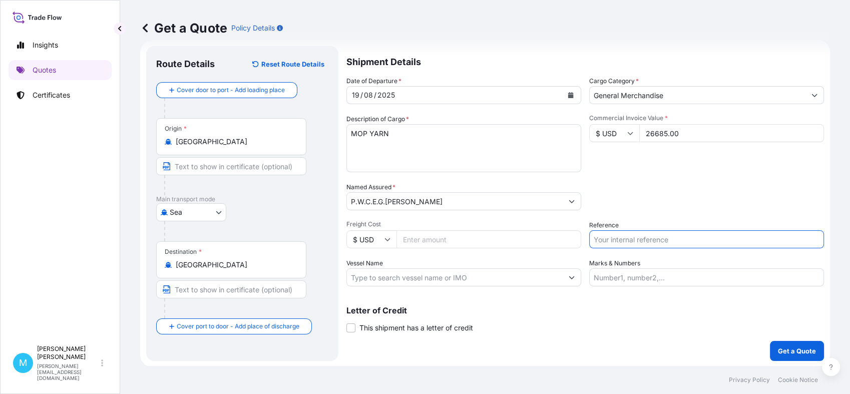
paste input "S02026982"
type input "S02026982"
click at [785, 348] on p "Get a Quote" at bounding box center [797, 351] width 38 height 10
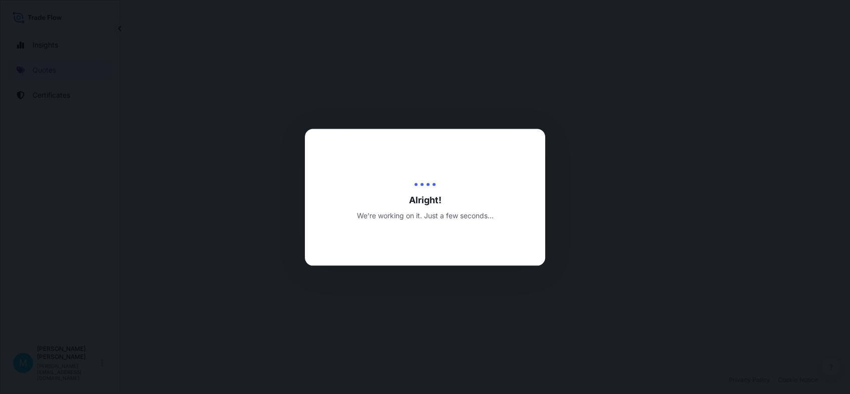
select select "Sea"
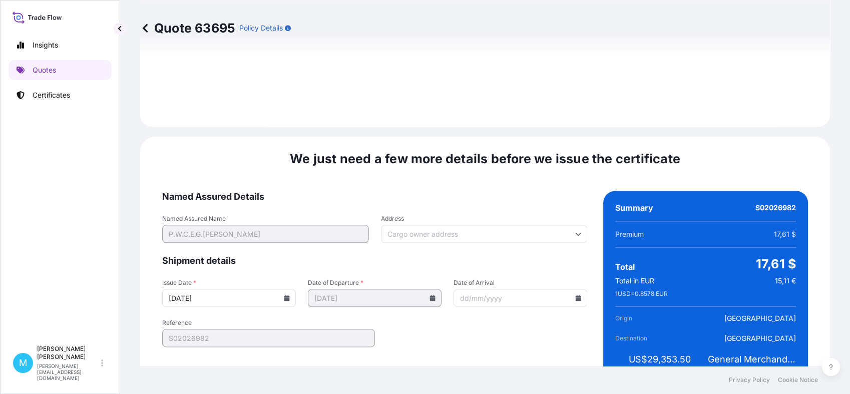
scroll to position [1133, 0]
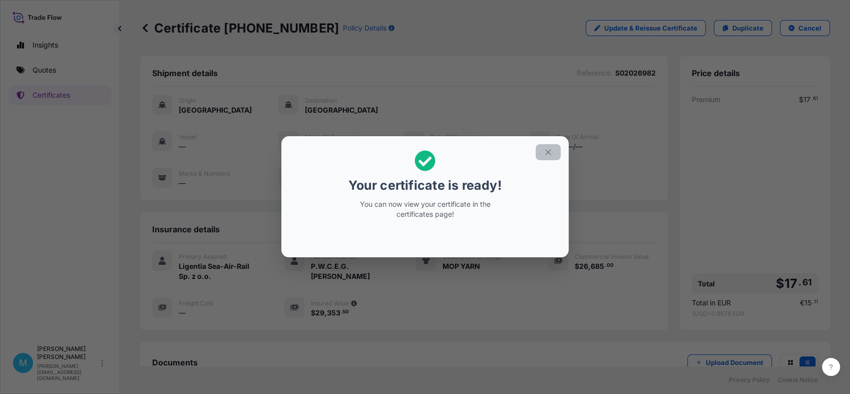
click at [545, 149] on icon "button" at bounding box center [547, 152] width 9 height 9
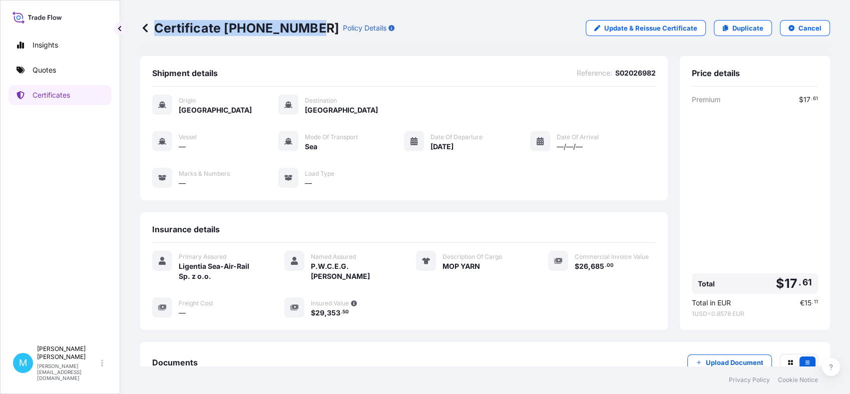
drag, startPoint x: 309, startPoint y: 26, endPoint x: 148, endPoint y: 25, distance: 160.6
click at [148, 25] on p "Certificate [PHONE_NUMBER]" at bounding box center [239, 28] width 199 height 16
copy p "Certificate [PHONE_NUMBER]"
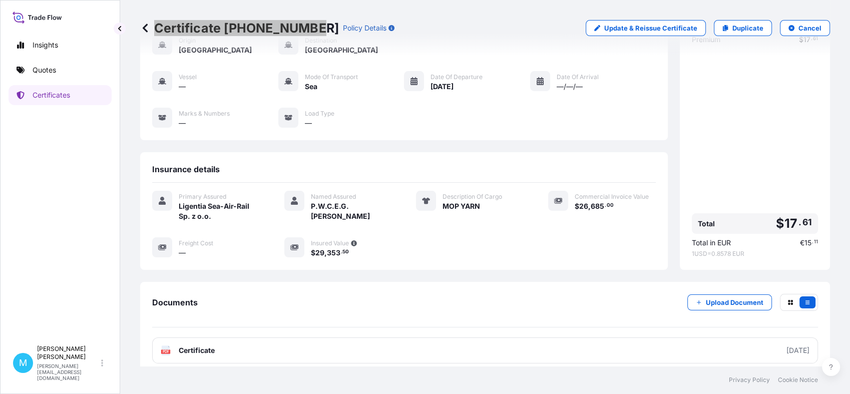
scroll to position [113, 0]
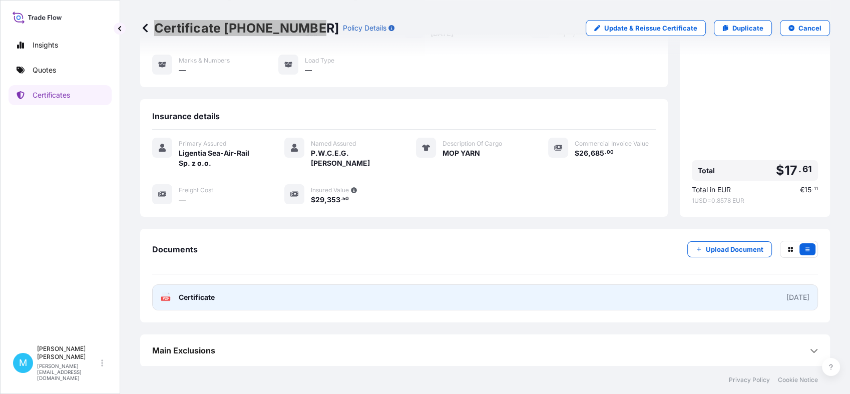
click at [459, 293] on link "PDF Certificate [DATE]" at bounding box center [484, 297] width 665 height 26
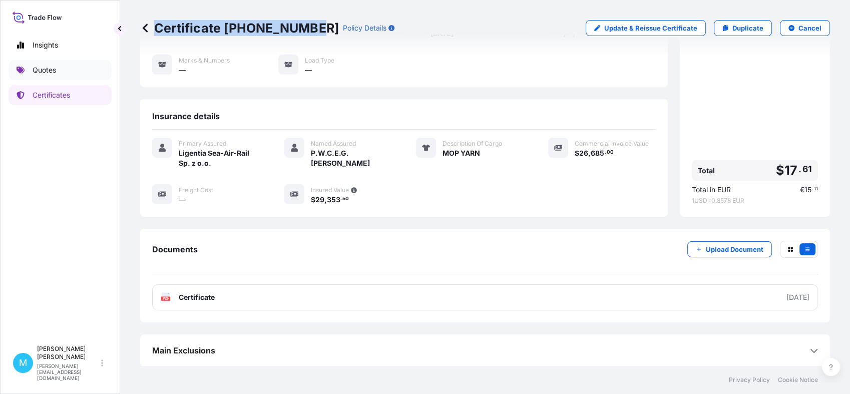
click at [38, 70] on p "Quotes" at bounding box center [45, 70] width 24 height 10
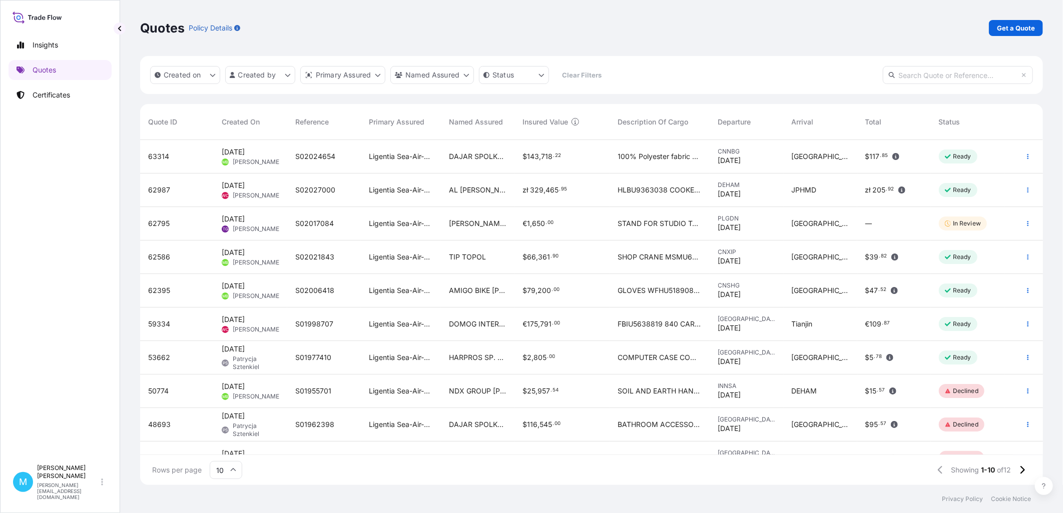
scroll to position [343, 894]
